Goal: Submit feedback/report problem

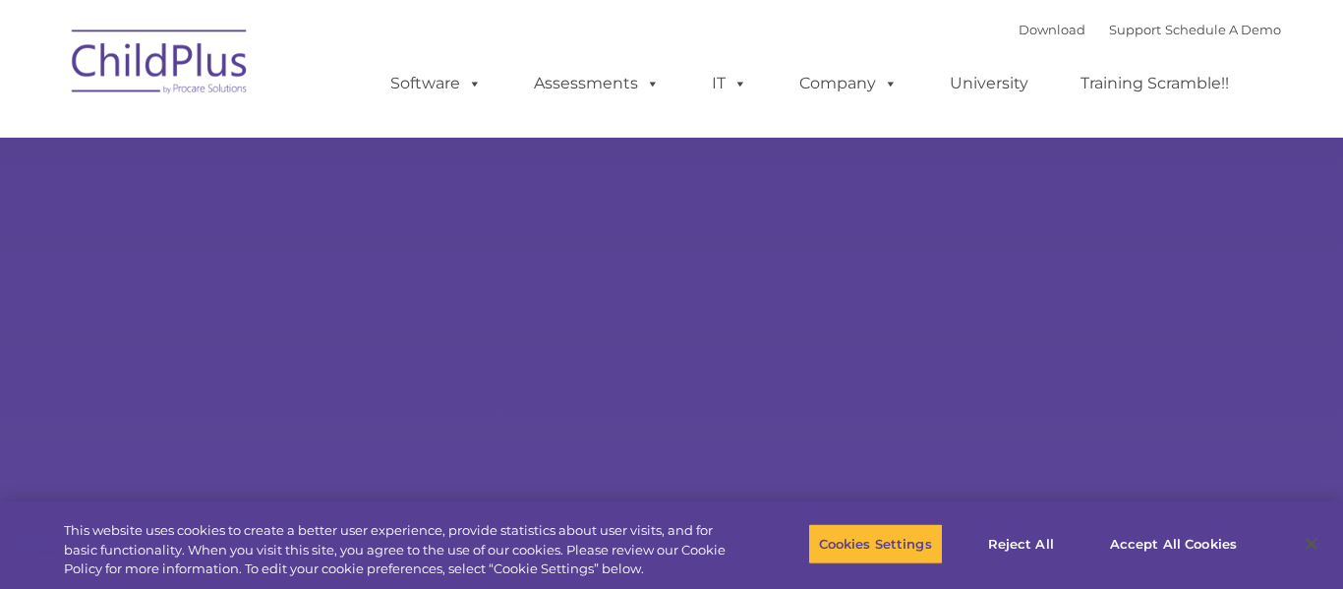
select select "MEDIUM"
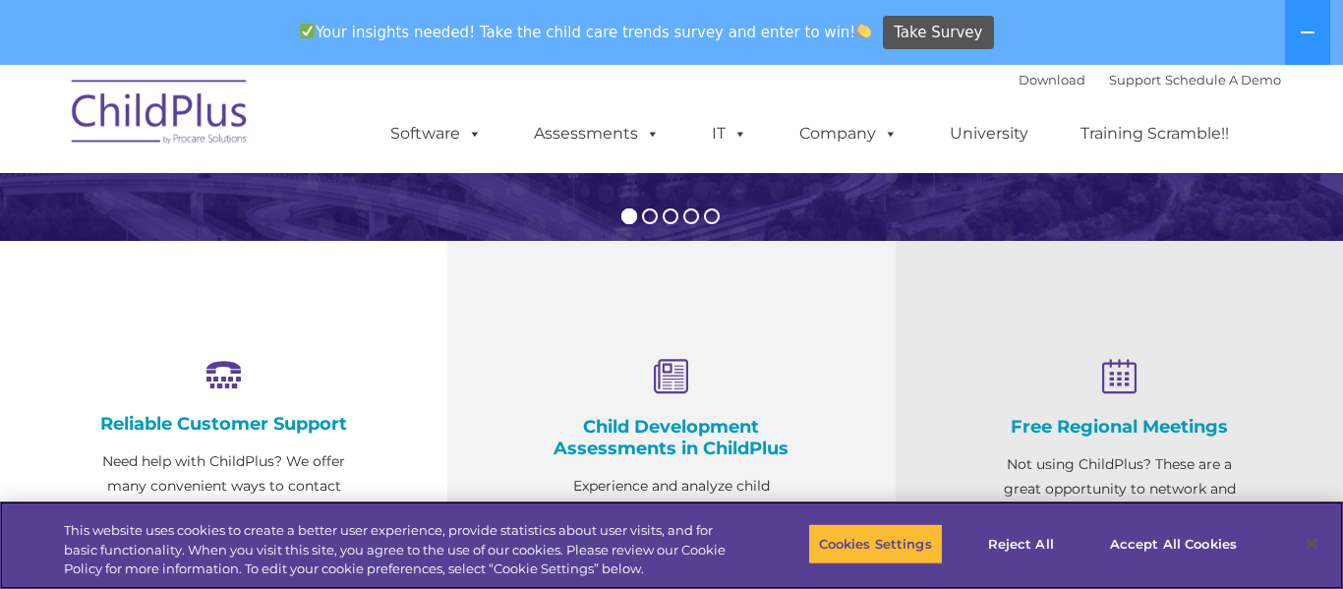
scroll to position [592, 0]
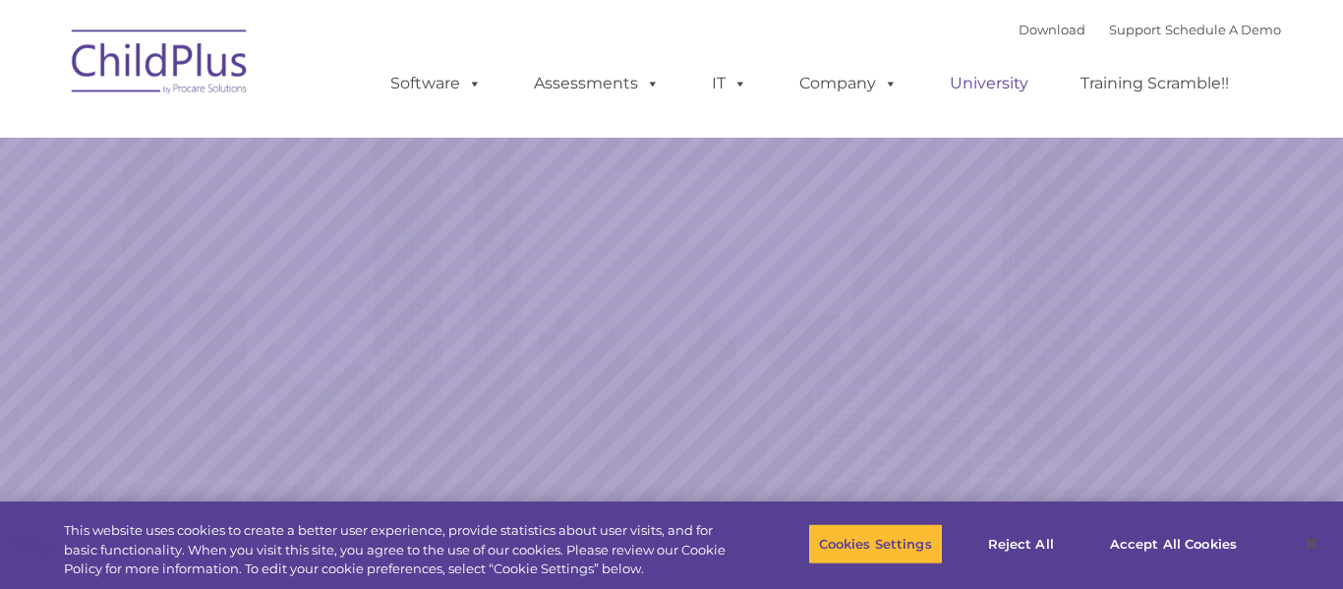
select select "MEDIUM"
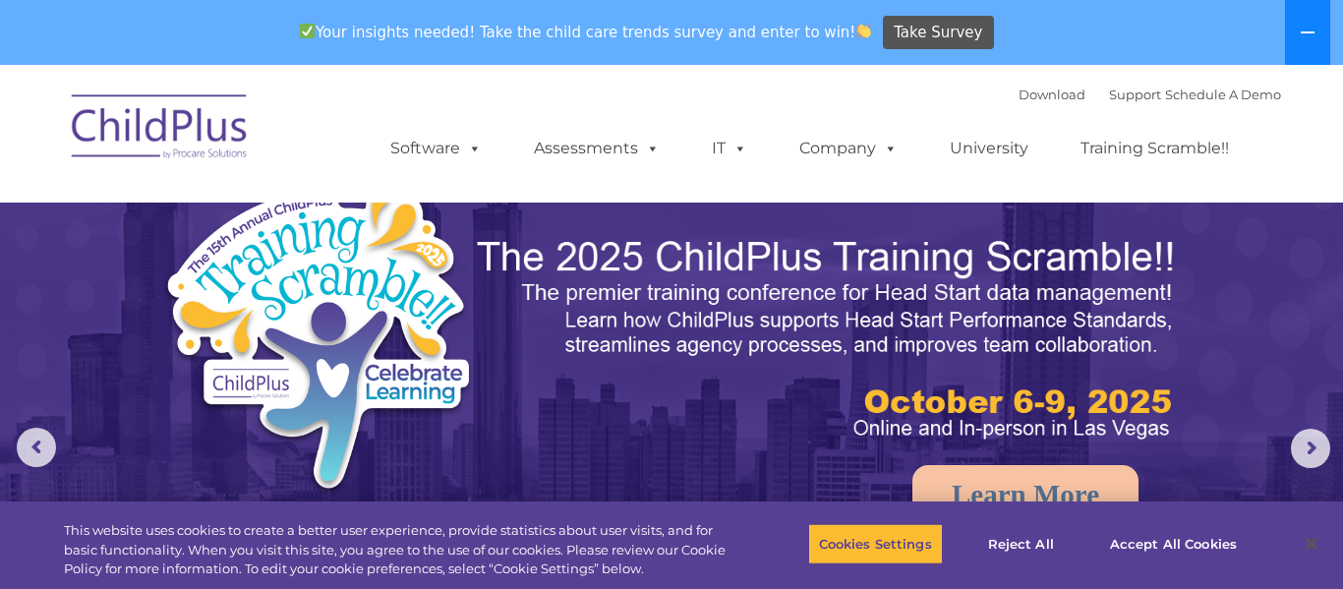
click at [1317, 31] on button at bounding box center [1307, 32] width 45 height 65
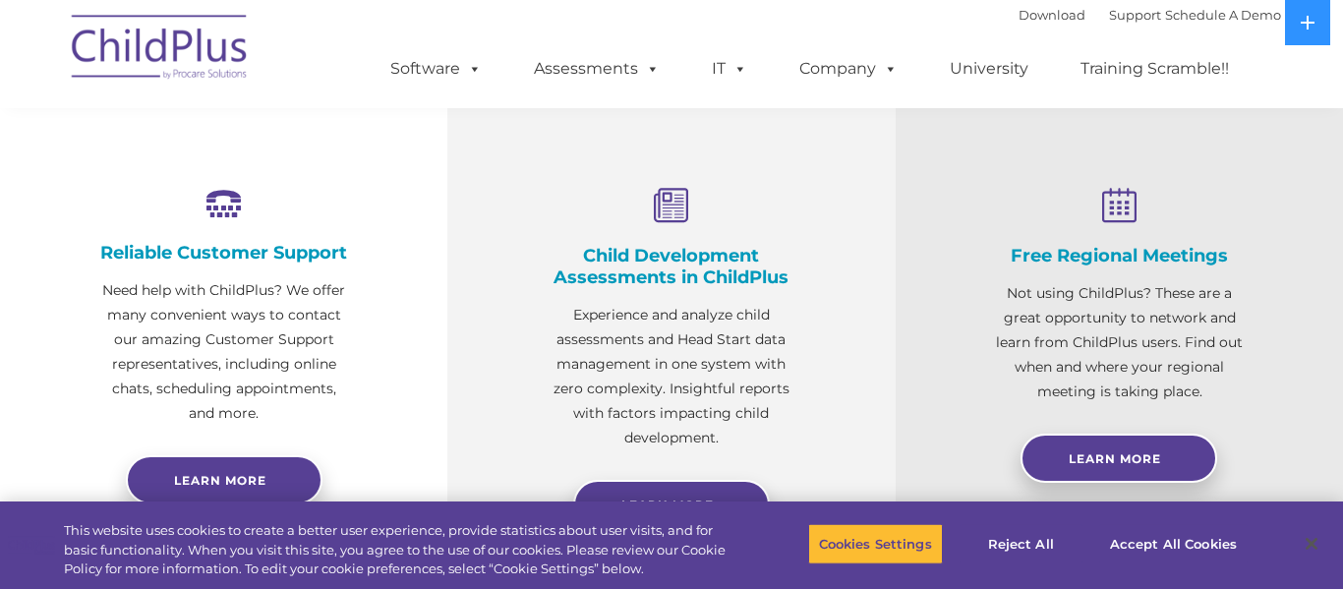
scroll to position [712, 0]
